Goal: Complete application form: Complete application form

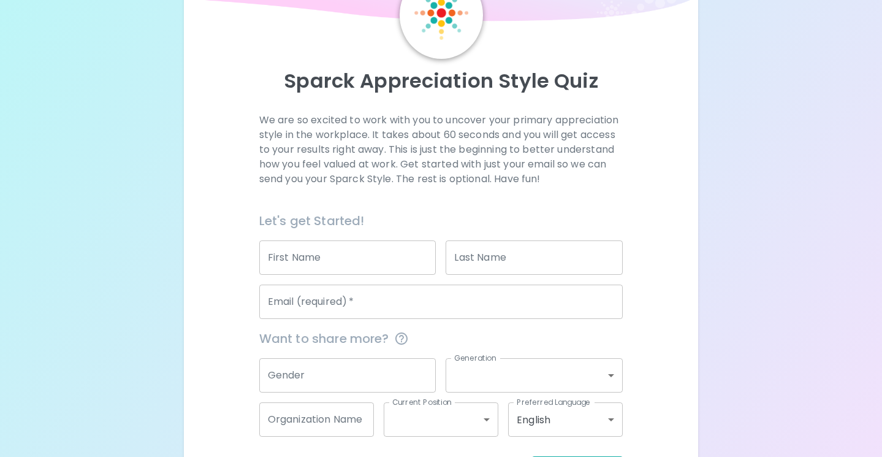
scroll to position [72, 0]
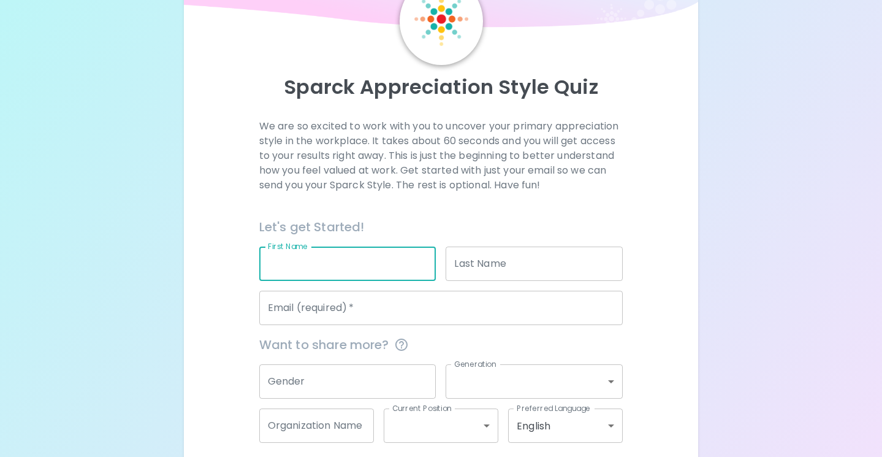
click at [369, 264] on input "First Name" at bounding box center [347, 263] width 177 height 34
type input "[PERSON_NAME]"
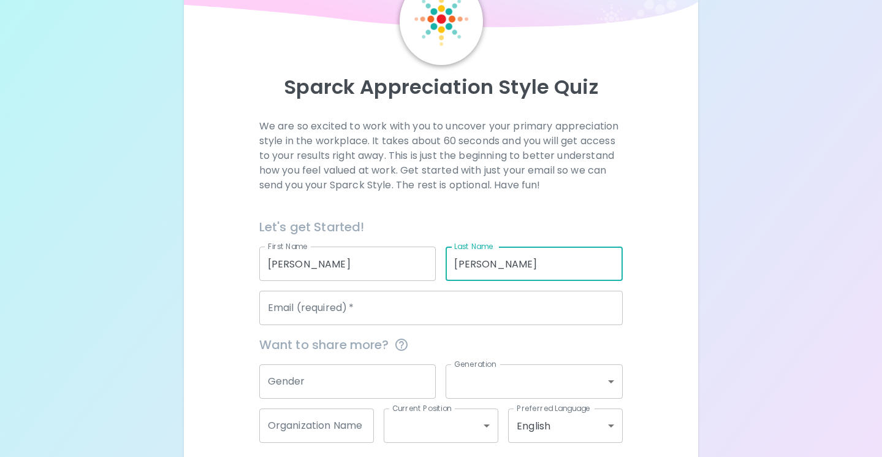
type input "[PERSON_NAME]"
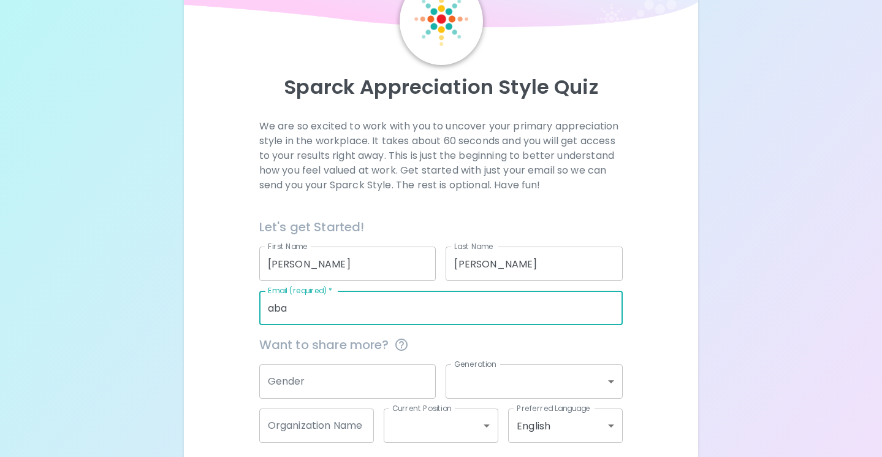
type input "[EMAIL_ADDRESS][PERSON_NAME][DOMAIN_NAME]"
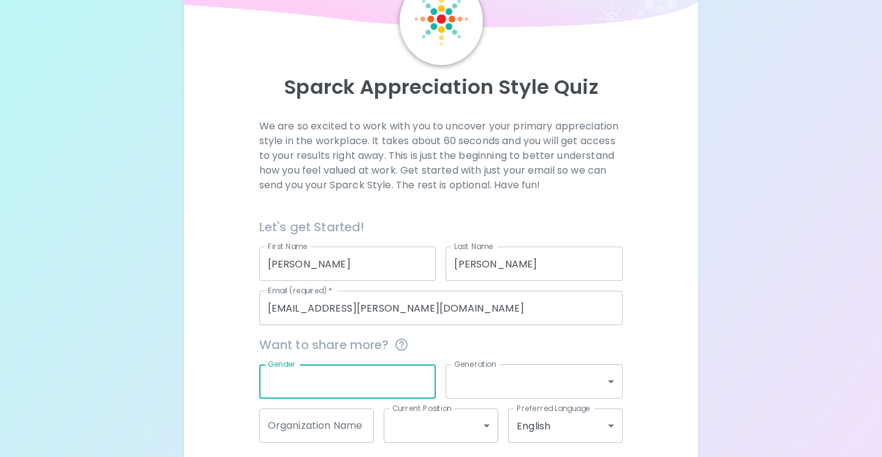
click at [363, 371] on input "Gender" at bounding box center [347, 381] width 177 height 34
type input "female"
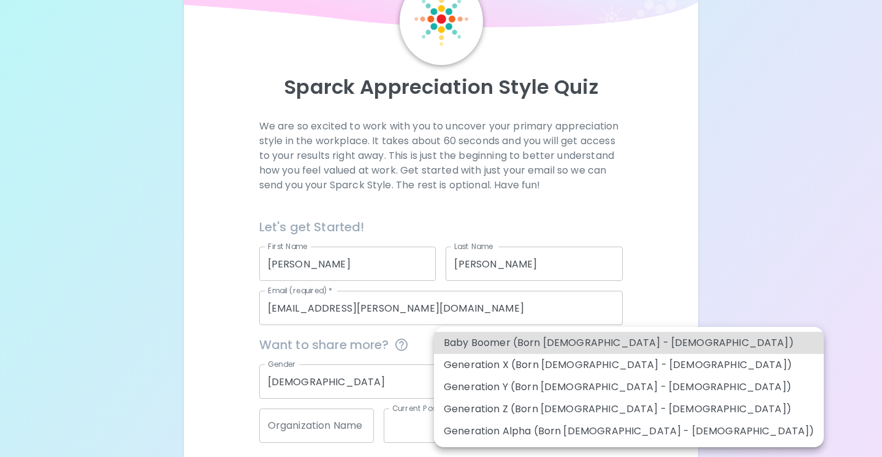
click at [516, 383] on body "Sparck Appreciation Style Quiz We are so excited to work with you to uncover yo…" at bounding box center [441, 220] width 882 height 584
click at [520, 371] on li "Generation X (Born 1965 - 1980)" at bounding box center [629, 365] width 390 height 22
type input "generation_x"
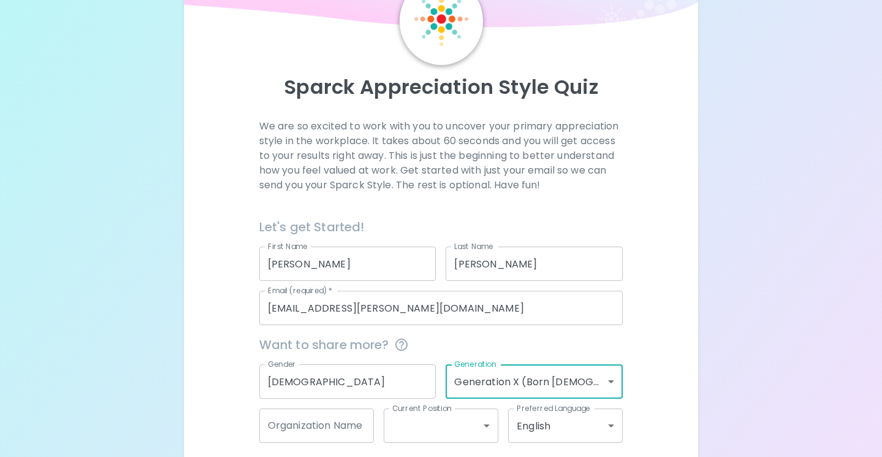
scroll to position [128, 0]
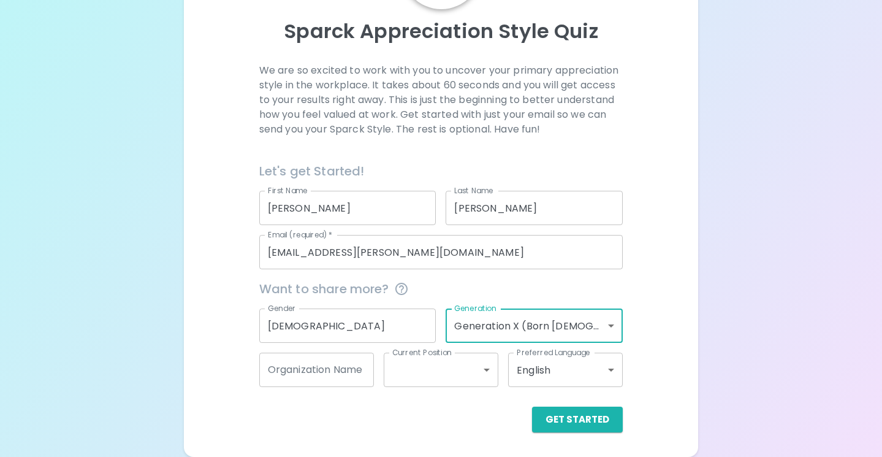
click at [484, 376] on body "Sparck Appreciation Style Quiz We are so excited to work with you to uncover yo…" at bounding box center [441, 164] width 882 height 584
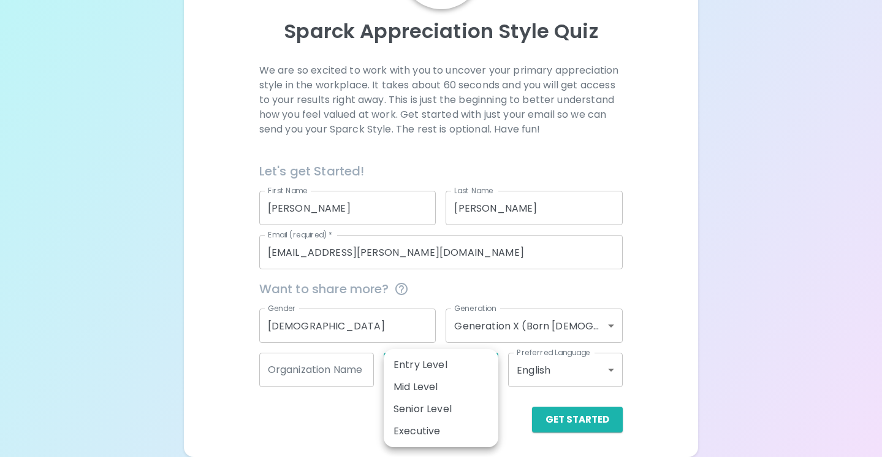
click at [599, 416] on div at bounding box center [441, 228] width 882 height 457
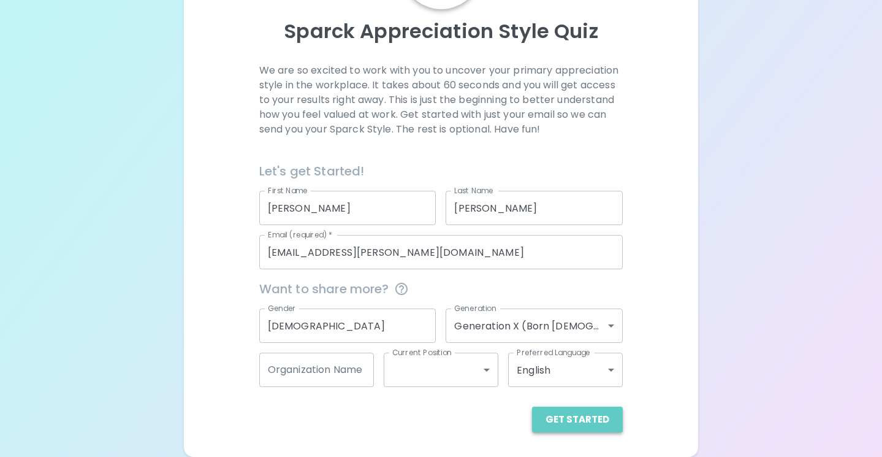
click at [592, 421] on button "Get Started" at bounding box center [577, 419] width 91 height 26
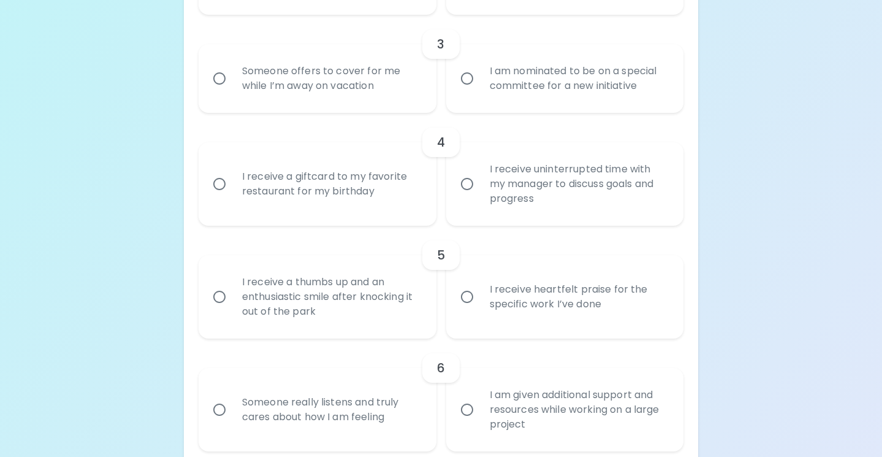
scroll to position [508, 0]
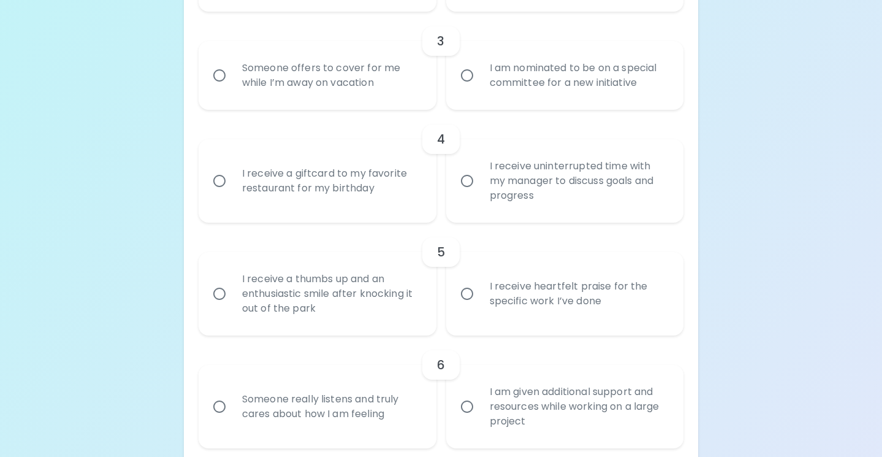
click at [468, 291] on input "I receive heartfelt praise for the specific work I’ve done" at bounding box center [467, 294] width 26 height 26
radio input "true"
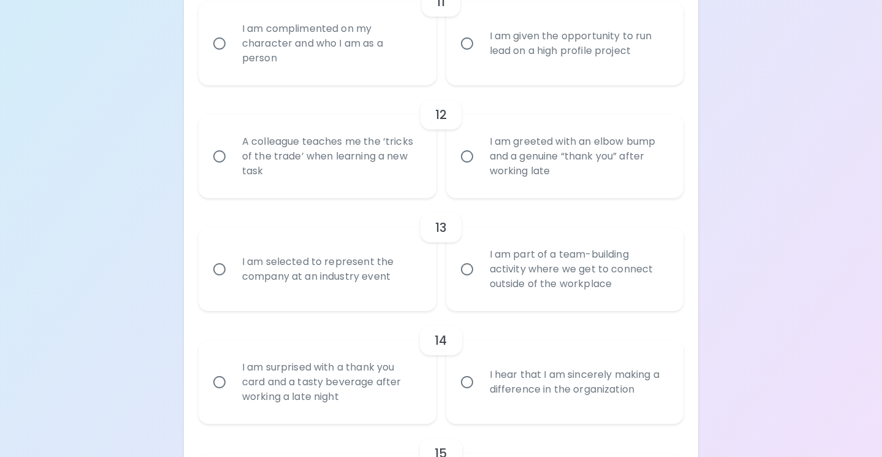
scroll to position [1560, 0]
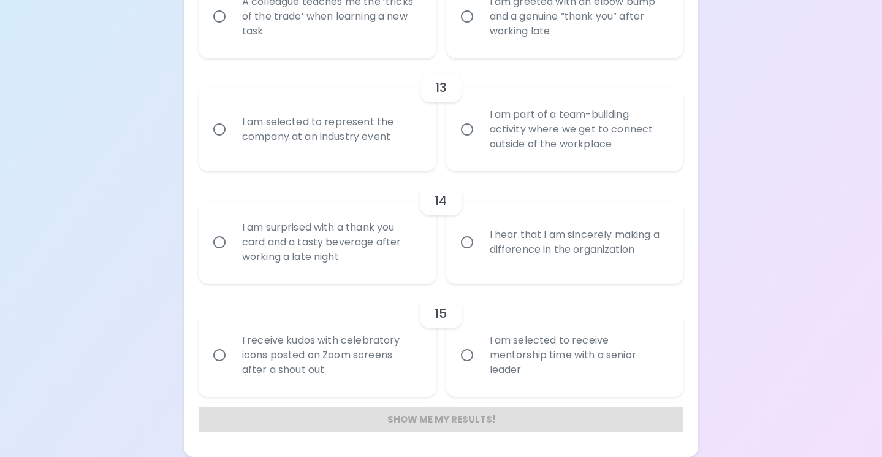
click at [564, 411] on div "Show me my results!" at bounding box center [441, 419] width 485 height 26
click at [461, 417] on div "Show me my results!" at bounding box center [441, 419] width 485 height 26
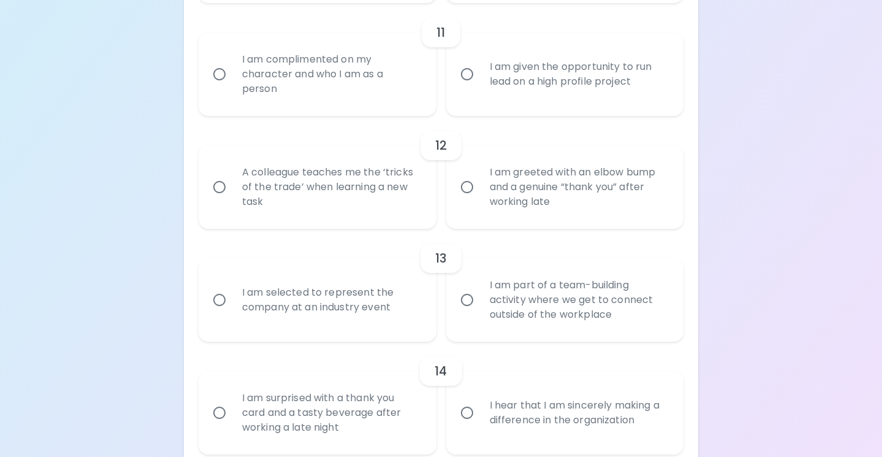
scroll to position [1379, 0]
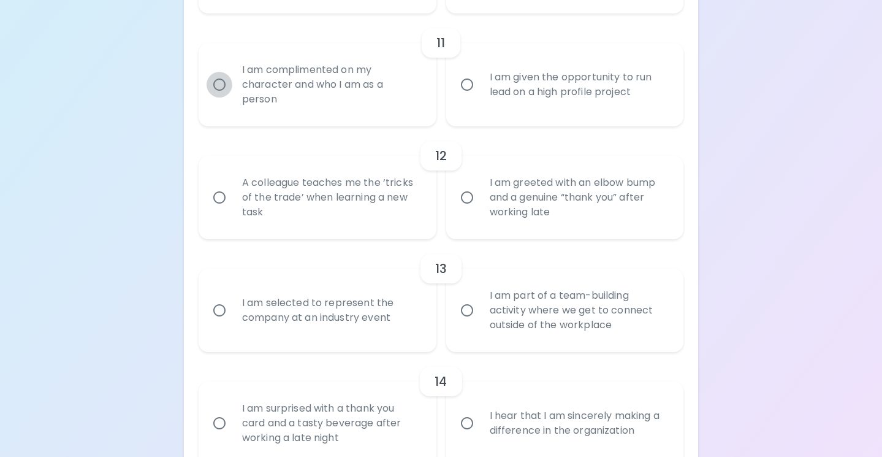
click at [218, 87] on input "I am complimented on my character and who I am as a person" at bounding box center [220, 85] width 26 height 26
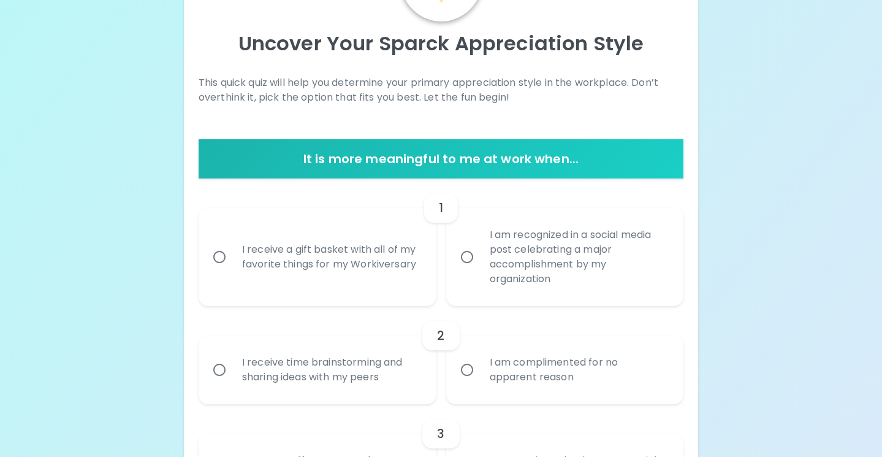
radio input "true"
click at [471, 252] on input "I am recognized in a social media post celebrating a major accomplishment by my…" at bounding box center [467, 257] width 26 height 26
radio input "false"
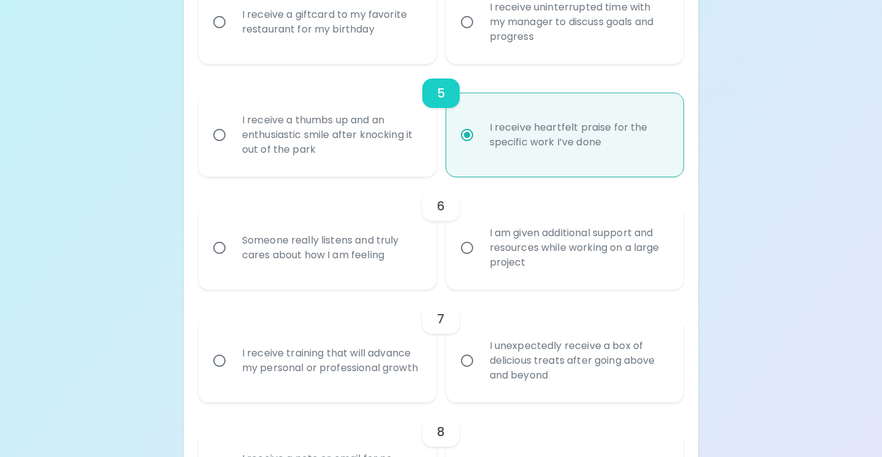
scroll to position [669, 0]
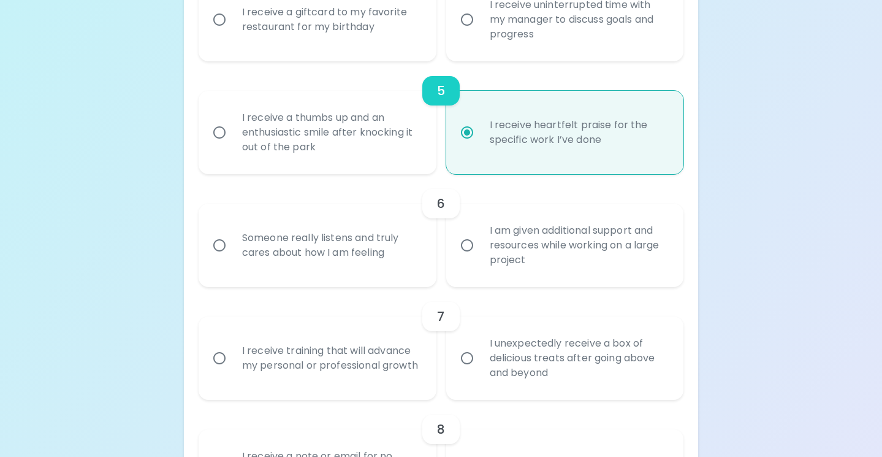
radio input "true"
click at [220, 245] on input "Someone really listens and truly cares about how I am feeling" at bounding box center [220, 245] width 26 height 26
radio input "false"
radio input "true"
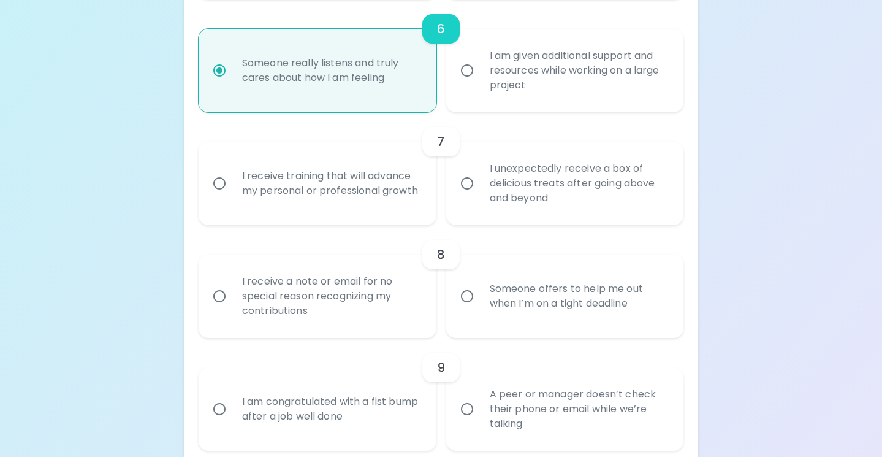
scroll to position [846, 0]
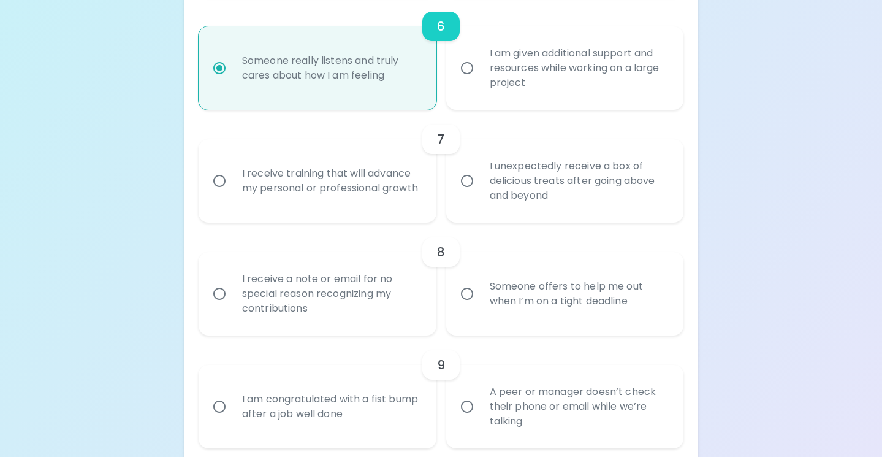
radio input "true"
click at [226, 292] on input "I receive a note or email for no special reason recognizing my contributions" at bounding box center [220, 294] width 26 height 26
radio input "false"
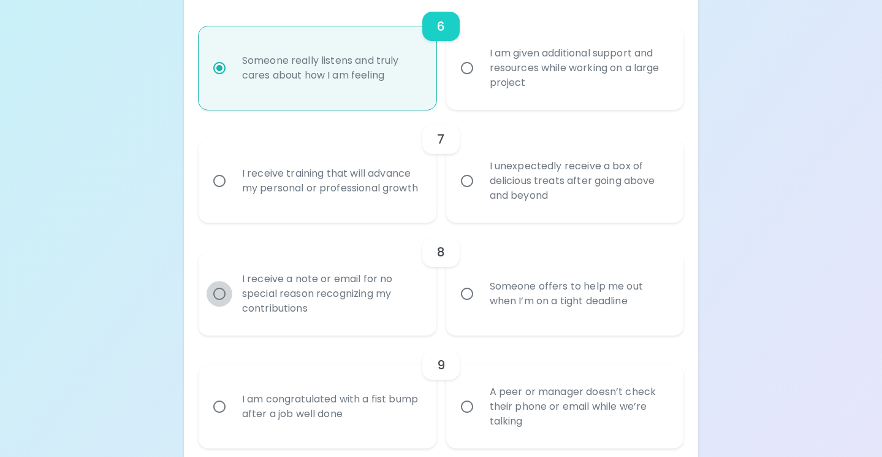
radio input "true"
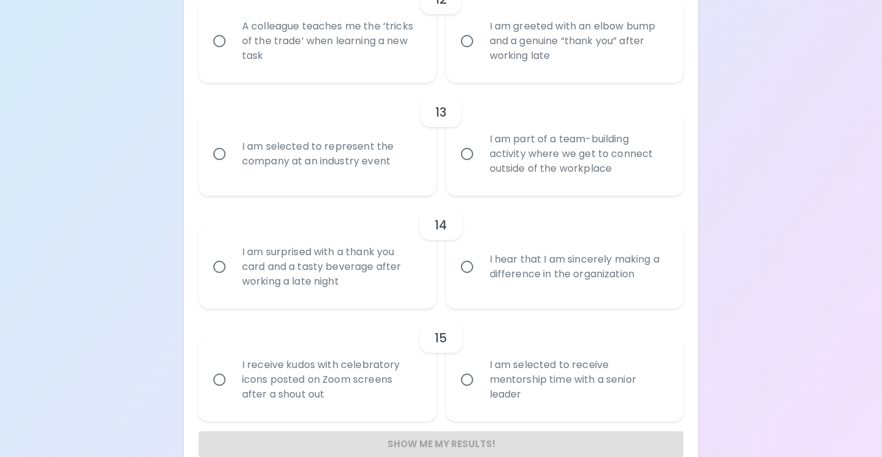
scroll to position [1560, 0]
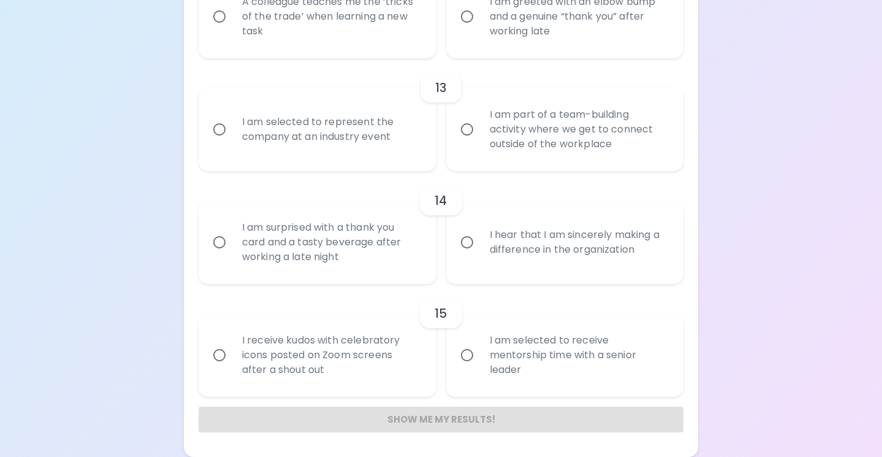
radio input "true"
click at [441, 418] on div "Show me my results!" at bounding box center [441, 419] width 485 height 26
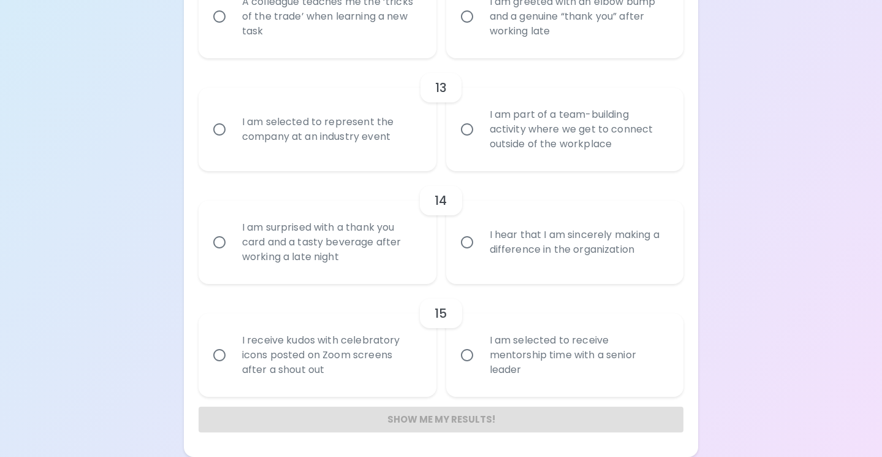
click at [441, 418] on div "Show me my results!" at bounding box center [441, 419] width 485 height 26
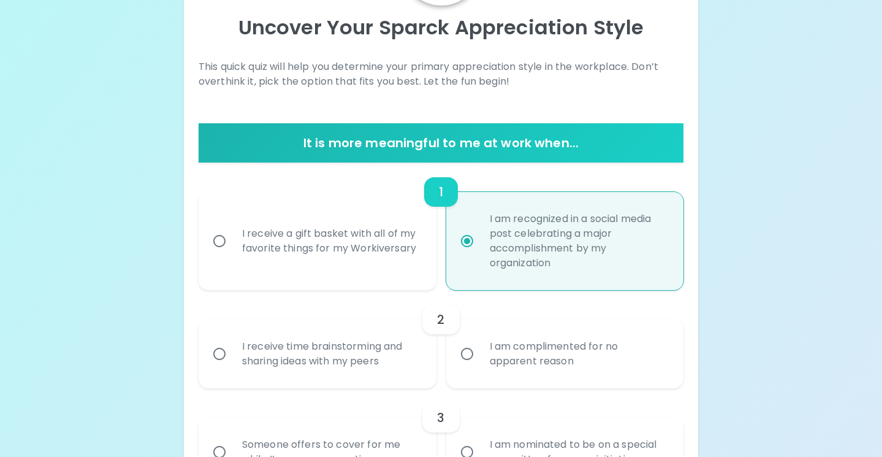
scroll to position [0, 0]
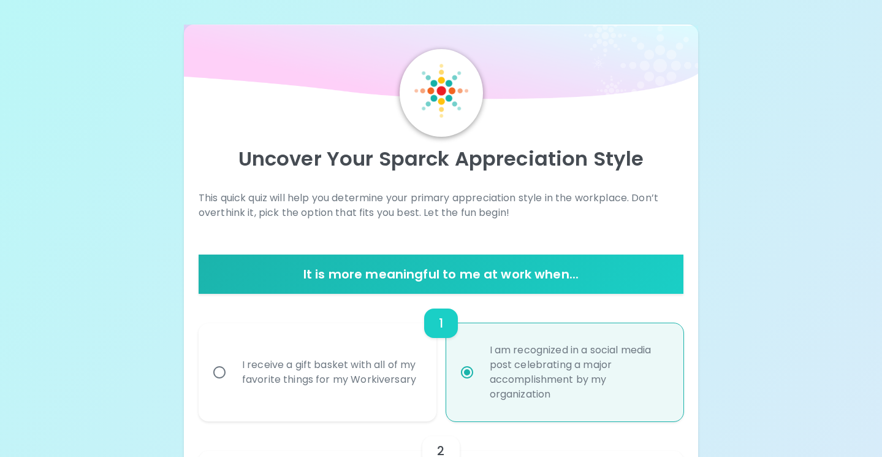
click at [499, 262] on div "It is more meaningful to me at work when..." at bounding box center [441, 273] width 485 height 39
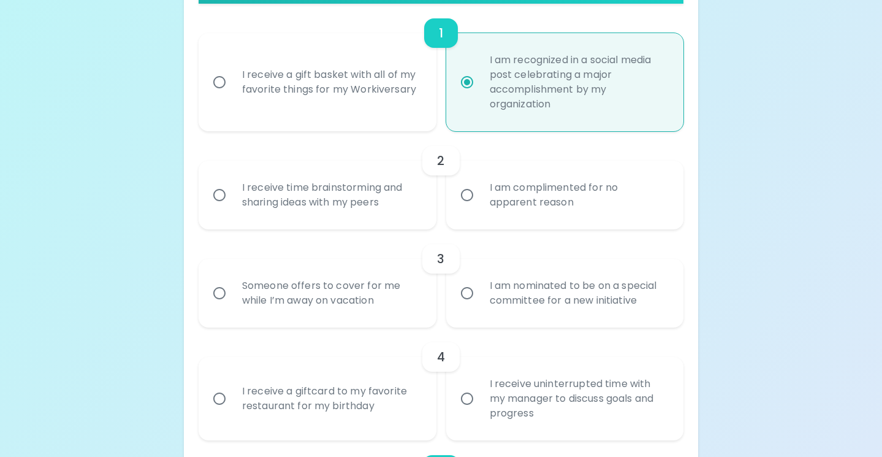
scroll to position [295, 0]
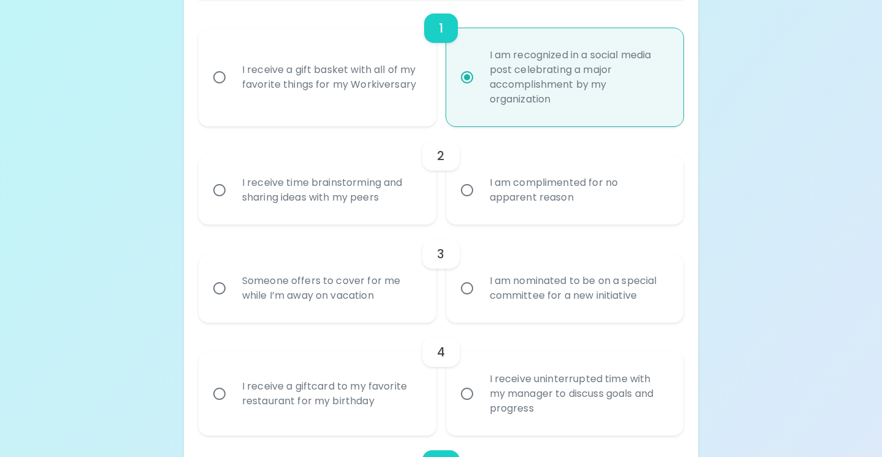
radio input "true"
click at [471, 72] on input "I am recognized in a social media post celebrating a major accomplishment by my…" at bounding box center [467, 77] width 26 height 26
click at [452, 34] on div "1" at bounding box center [441, 27] width 34 height 29
click at [468, 75] on input "I am recognized in a social media post celebrating a major accomplishment by my…" at bounding box center [467, 77] width 26 height 26
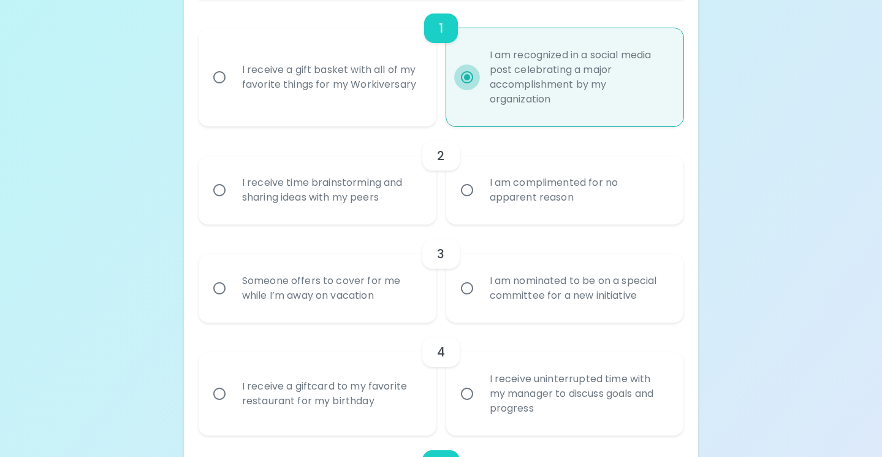
click at [468, 75] on input "I am recognized in a social media post celebrating a major accomplishment by my…" at bounding box center [467, 77] width 26 height 26
click at [467, 138] on div "2 I receive time brainstorming and sharing ideas with my peers I am complimente…" at bounding box center [441, 175] width 485 height 98
click at [471, 75] on input "I am recognized in a social media post celebrating a major accomplishment by my…" at bounding box center [467, 77] width 26 height 26
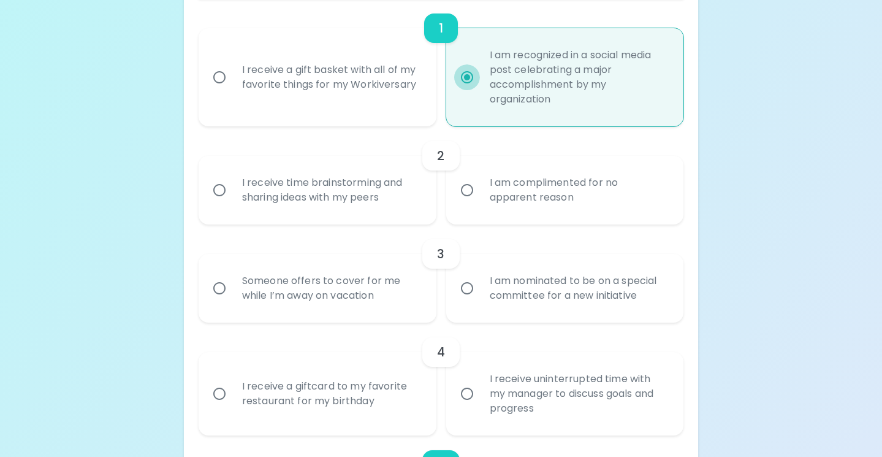
click at [471, 75] on input "I am recognized in a social media post celebrating a major accomplishment by my…" at bounding box center [467, 77] width 26 height 26
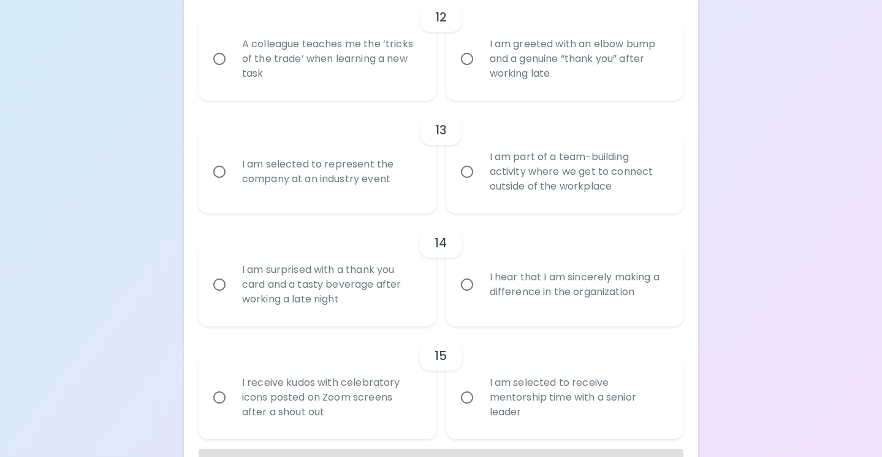
scroll to position [1560, 0]
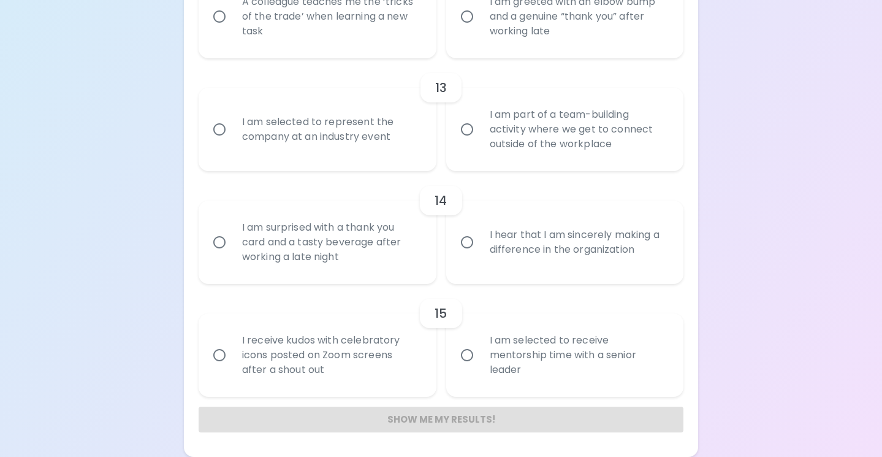
click at [443, 416] on div "Show me my results!" at bounding box center [441, 419] width 485 height 26
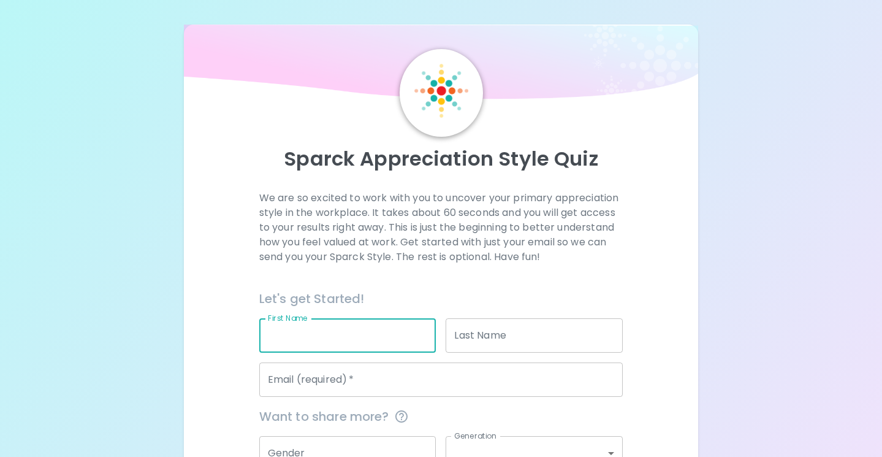
click at [375, 341] on input "First Name" at bounding box center [347, 335] width 177 height 34
type input "[PERSON_NAME]"
click at [467, 337] on input "Last Name" at bounding box center [534, 335] width 177 height 34
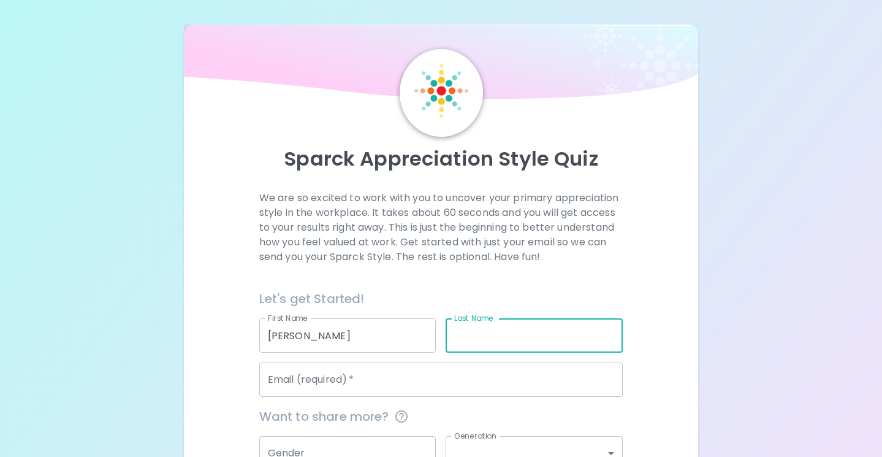
type input "[PERSON_NAME]"
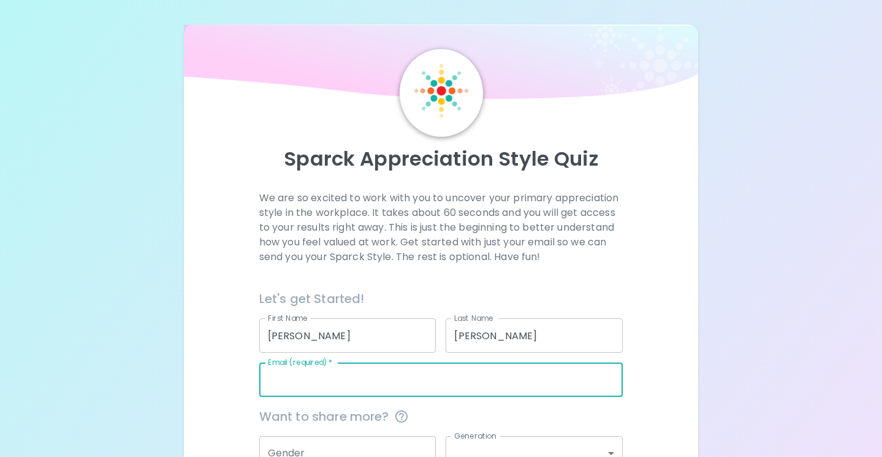
click at [455, 379] on input "Email (required)   *" at bounding box center [441, 379] width 364 height 34
type input "[EMAIL_ADDRESS][PERSON_NAME][DOMAIN_NAME]"
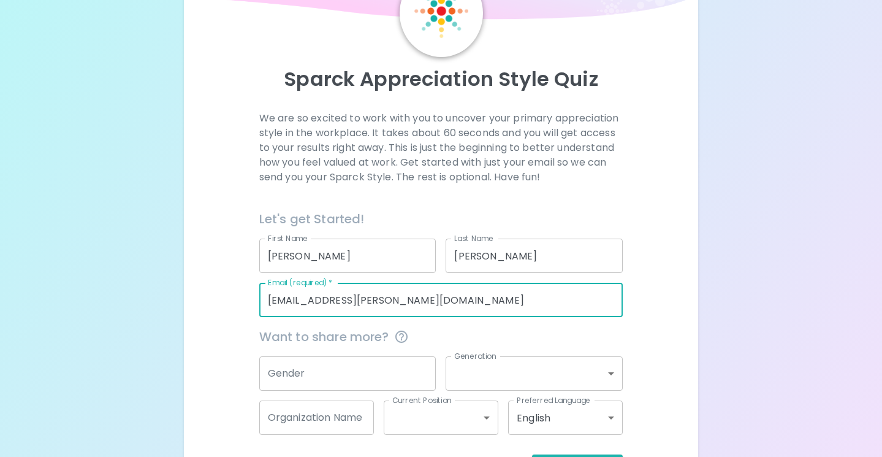
scroll to position [128, 0]
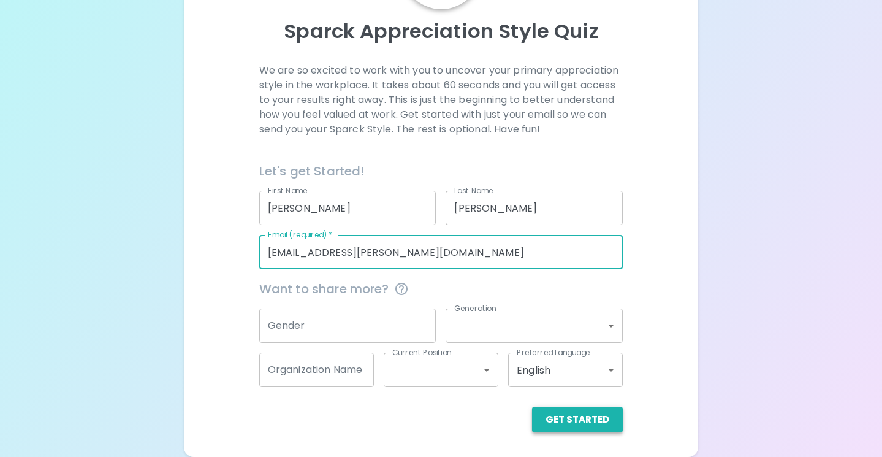
click at [582, 418] on button "Get Started" at bounding box center [577, 419] width 91 height 26
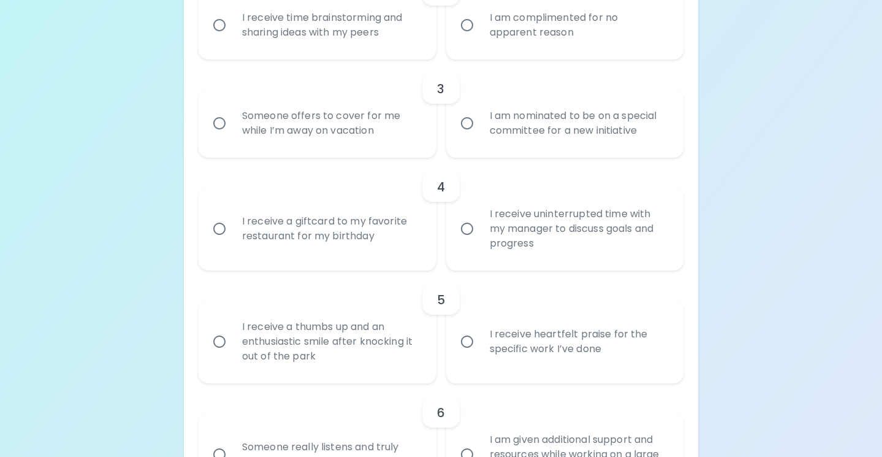
scroll to position [461, 0]
click at [469, 337] on input "I receive heartfelt praise for the specific work I’ve done" at bounding box center [467, 340] width 26 height 26
radio input "true"
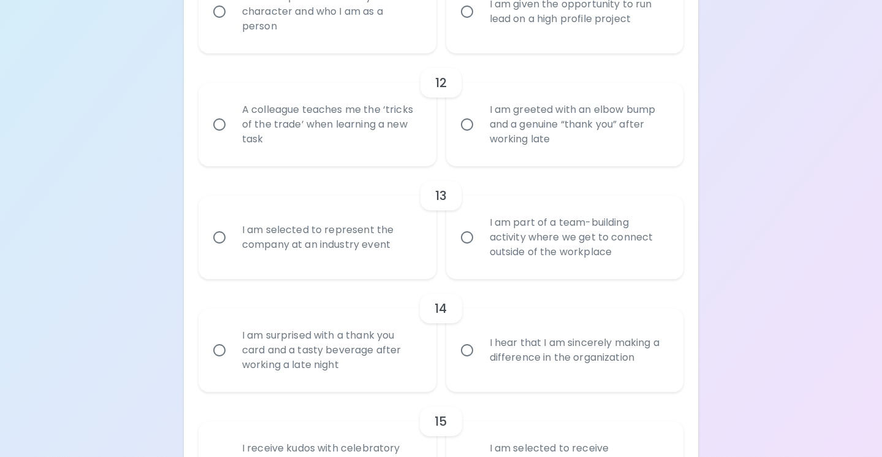
scroll to position [1560, 0]
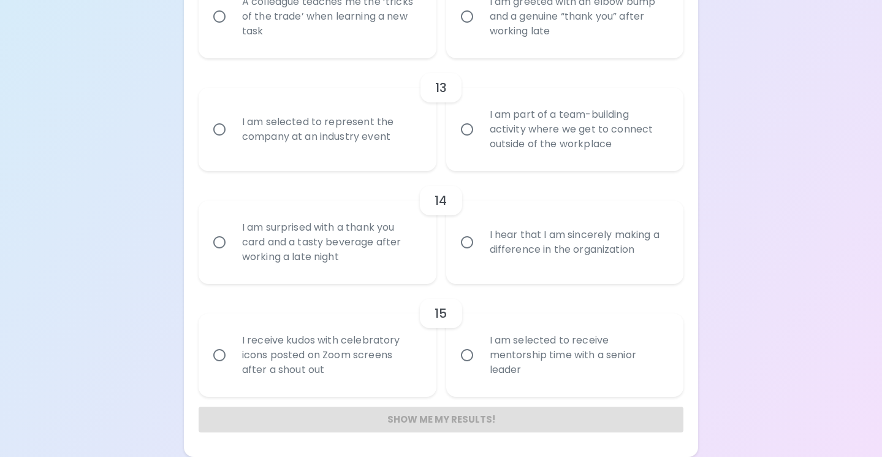
click at [452, 417] on div "Show me my results!" at bounding box center [441, 419] width 485 height 26
click at [436, 420] on div "Show me my results!" at bounding box center [441, 419] width 485 height 26
click at [460, 417] on div "Show me my results!" at bounding box center [441, 419] width 485 height 26
click at [474, 409] on div "Show me my results!" at bounding box center [441, 419] width 485 height 26
click at [460, 416] on div "Show me my results!" at bounding box center [441, 419] width 485 height 26
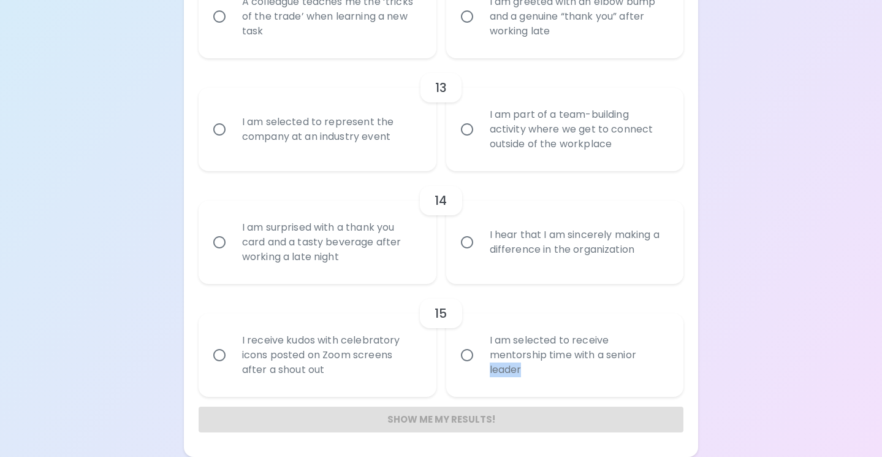
click at [460, 416] on div "Show me my results!" at bounding box center [441, 419] width 485 height 26
